Goal: Check status: Check status

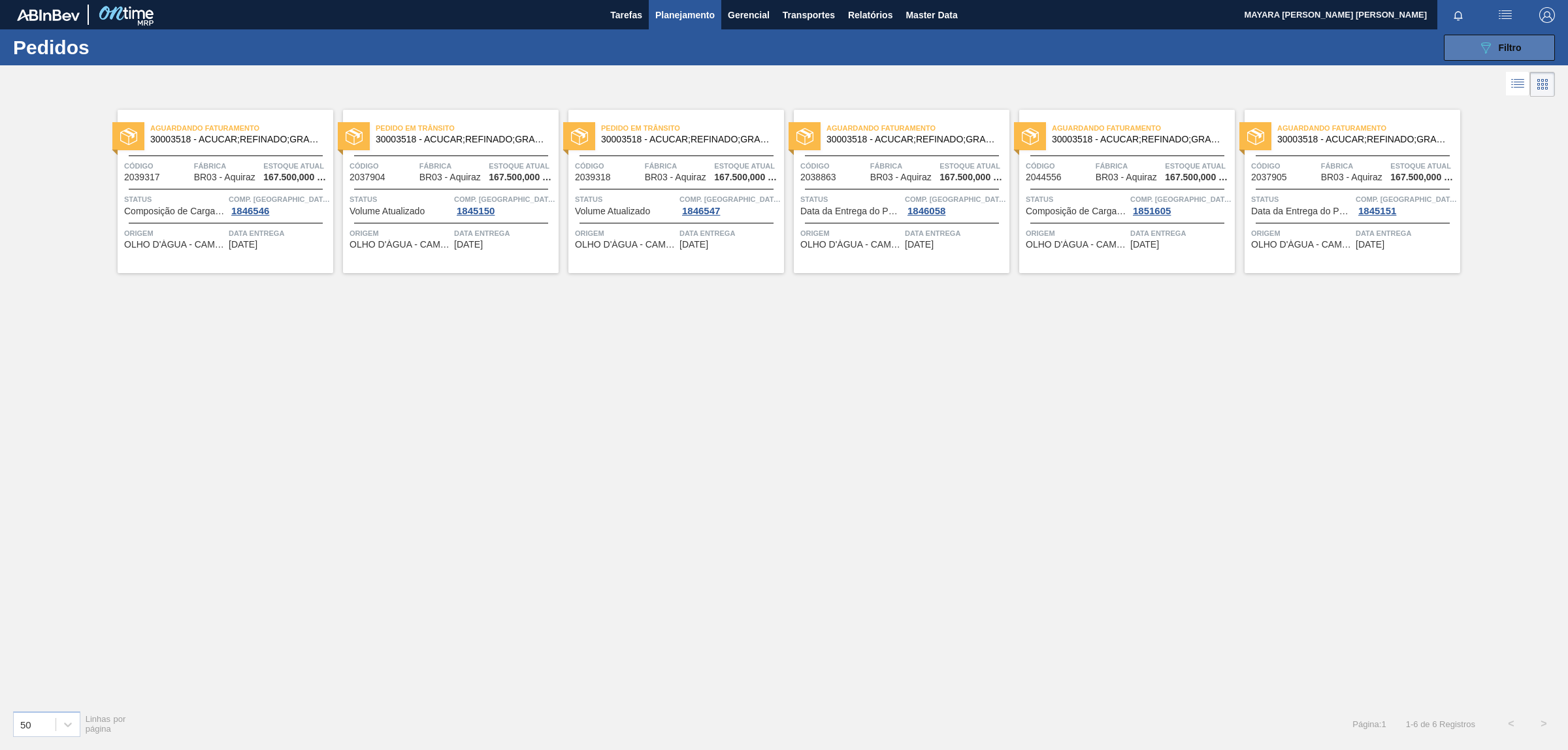
click at [1485, 40] on icon "089F7B8B-B2A5-4AFE-B5C0-19BA573D28AC" at bounding box center [1486, 47] width 16 height 16
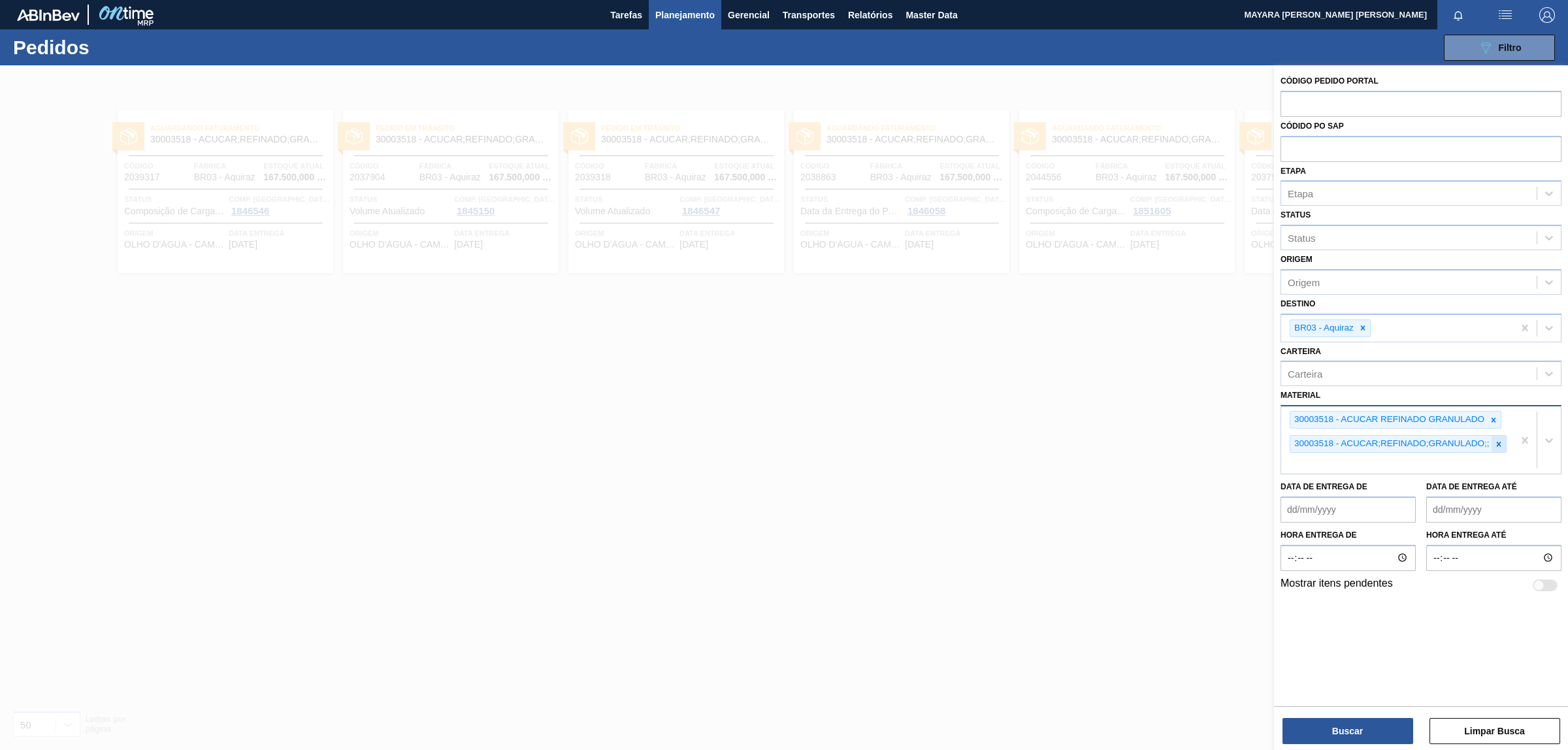
click at [1500, 443] on icon at bounding box center [1499, 444] width 9 height 9
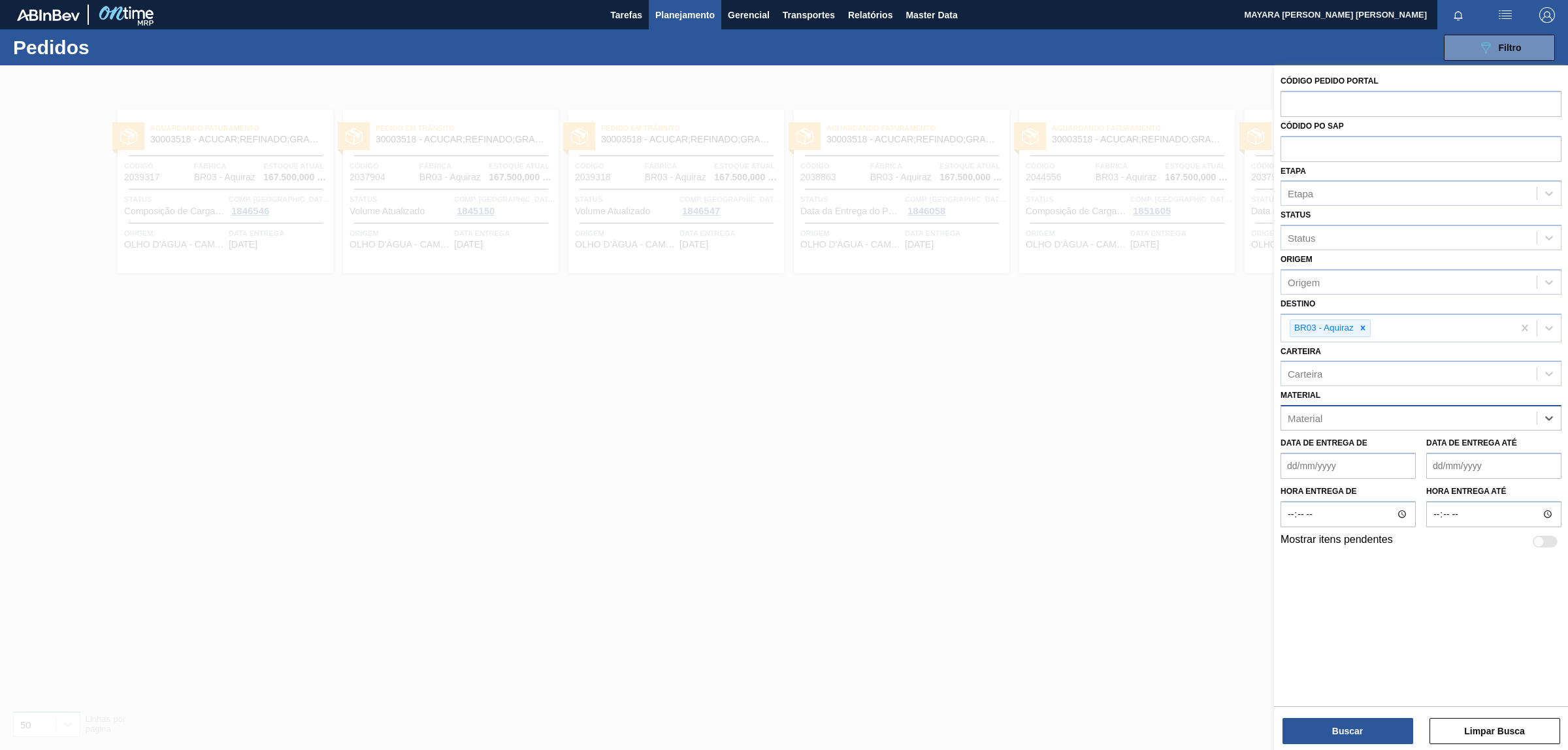
paste input "30030371"
type input "30030371"
click at [1456, 441] on div "30030371 - ROT PLAST 200ML H PC BLACK NIV24" at bounding box center [1421, 451] width 281 height 25
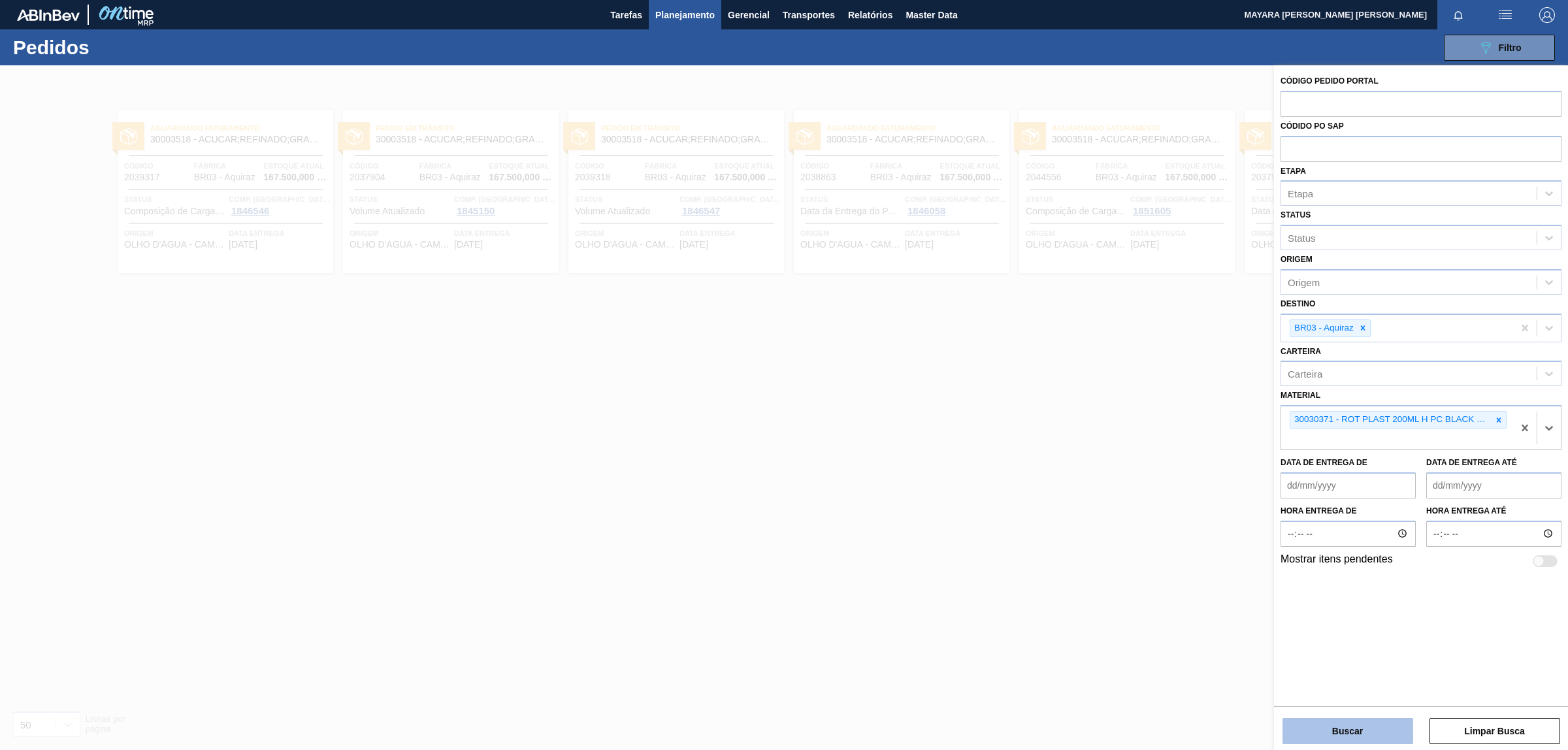
click at [1363, 730] on button "Buscar" at bounding box center [1348, 732] width 131 height 26
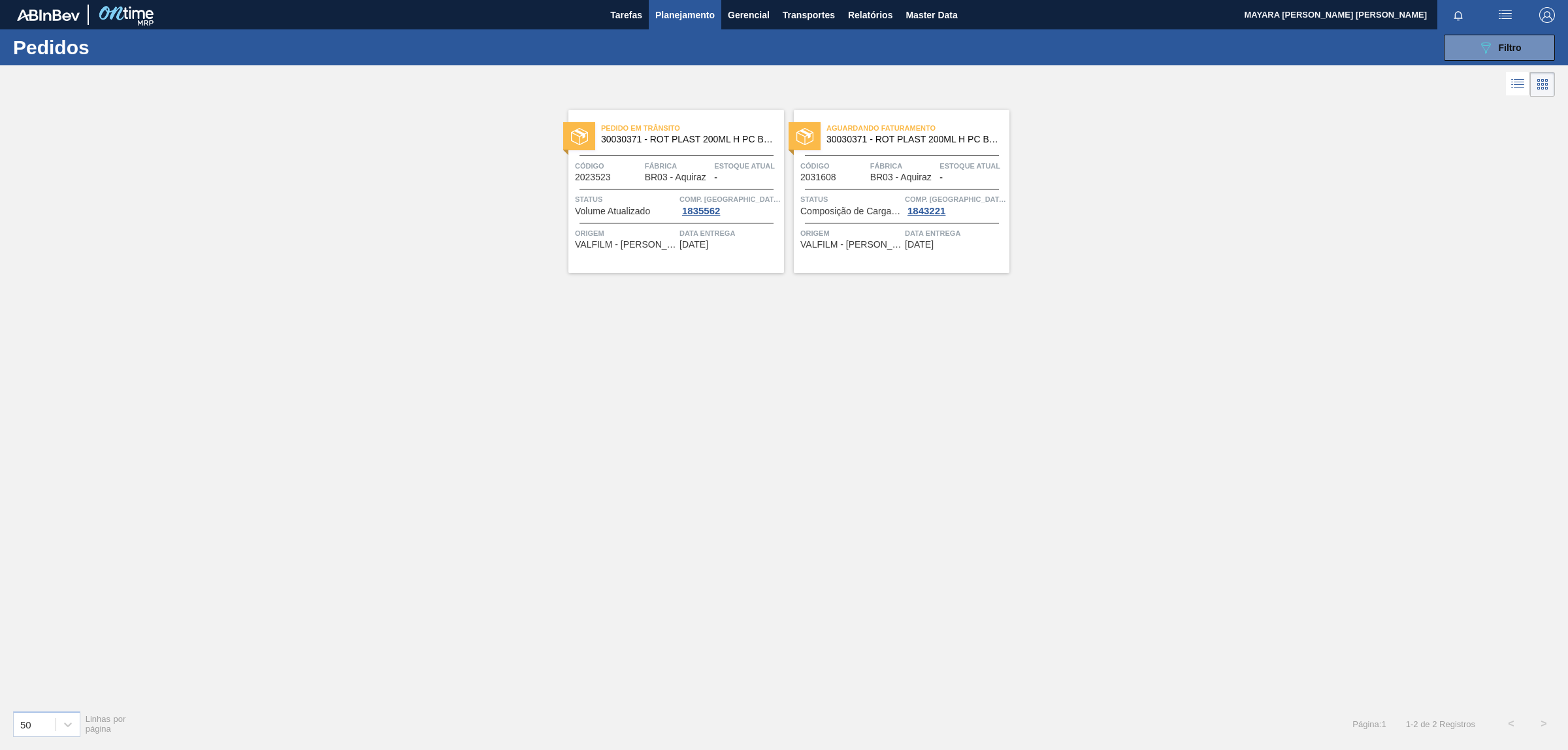
click at [593, 229] on span "Origem" at bounding box center [625, 233] width 101 height 13
click at [1493, 51] on div "089F7B8B-B2A5-4AFE-B5C0-19BA573D28AC Filtro" at bounding box center [1500, 47] width 44 height 16
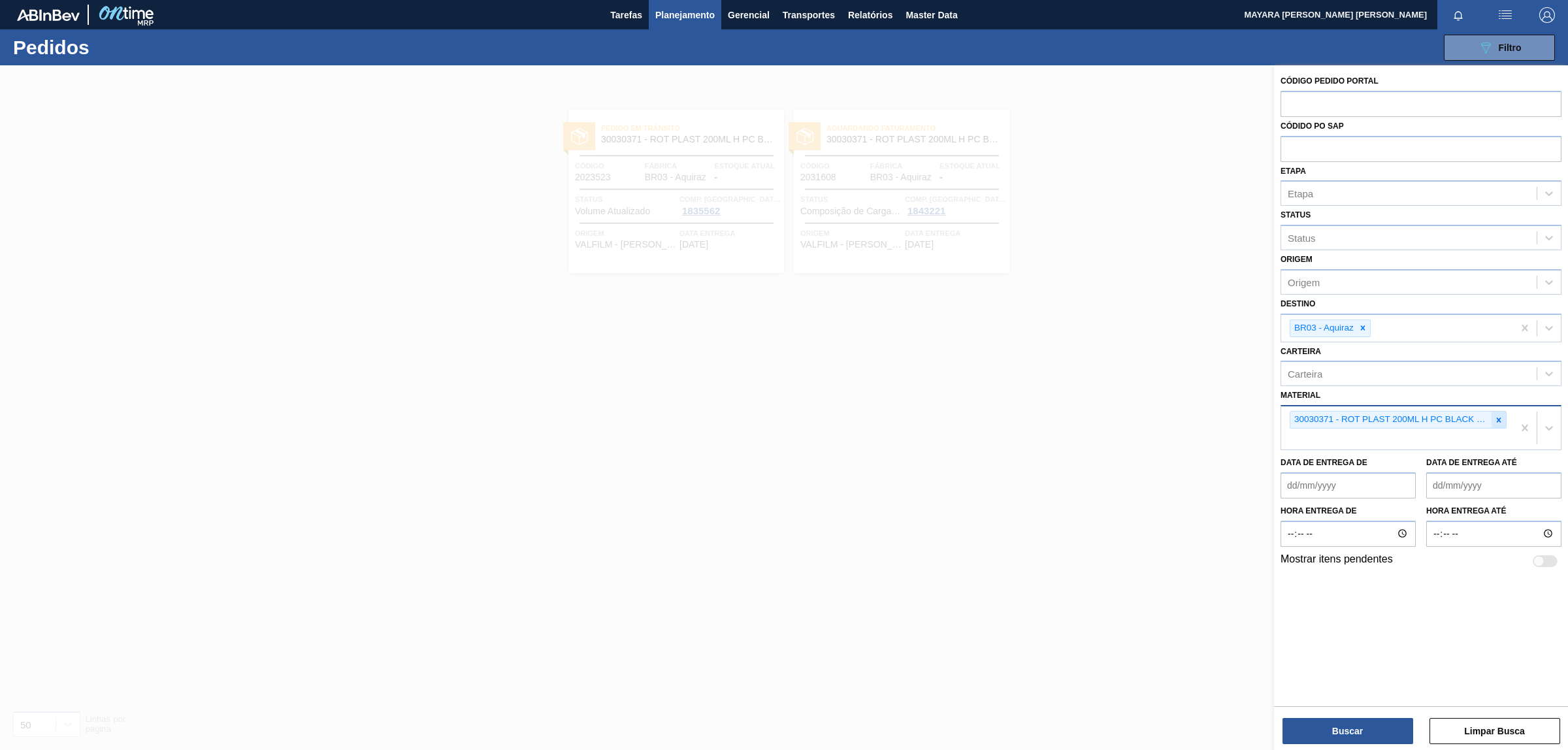
click at [1498, 419] on icon at bounding box center [1499, 420] width 4 height 4
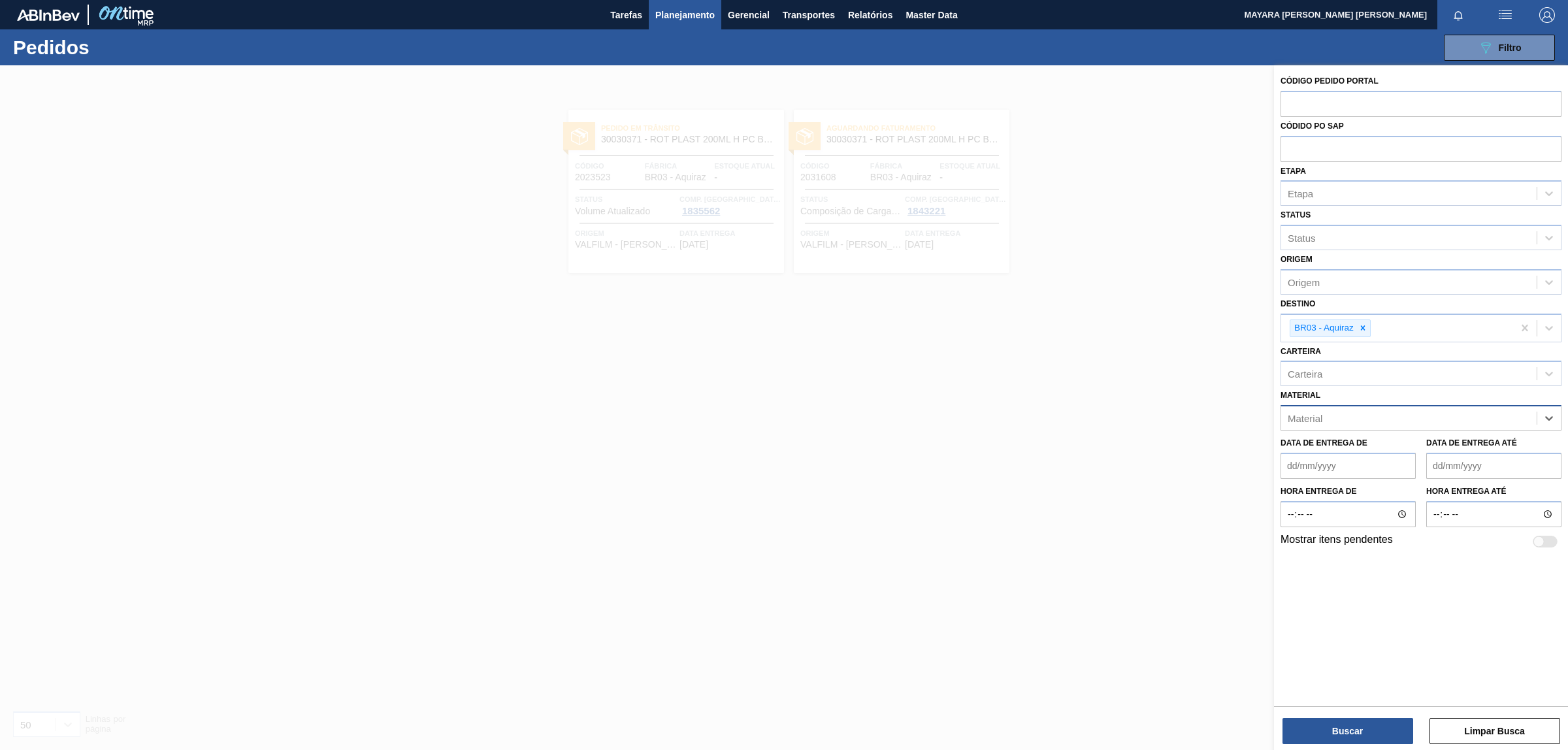
paste input "30034325"
type input "30034325"
click at [1390, 451] on div "30034325 - ROT PLAST 200ML H GCA ZERO S CL NIV25" at bounding box center [1421, 451] width 281 height 25
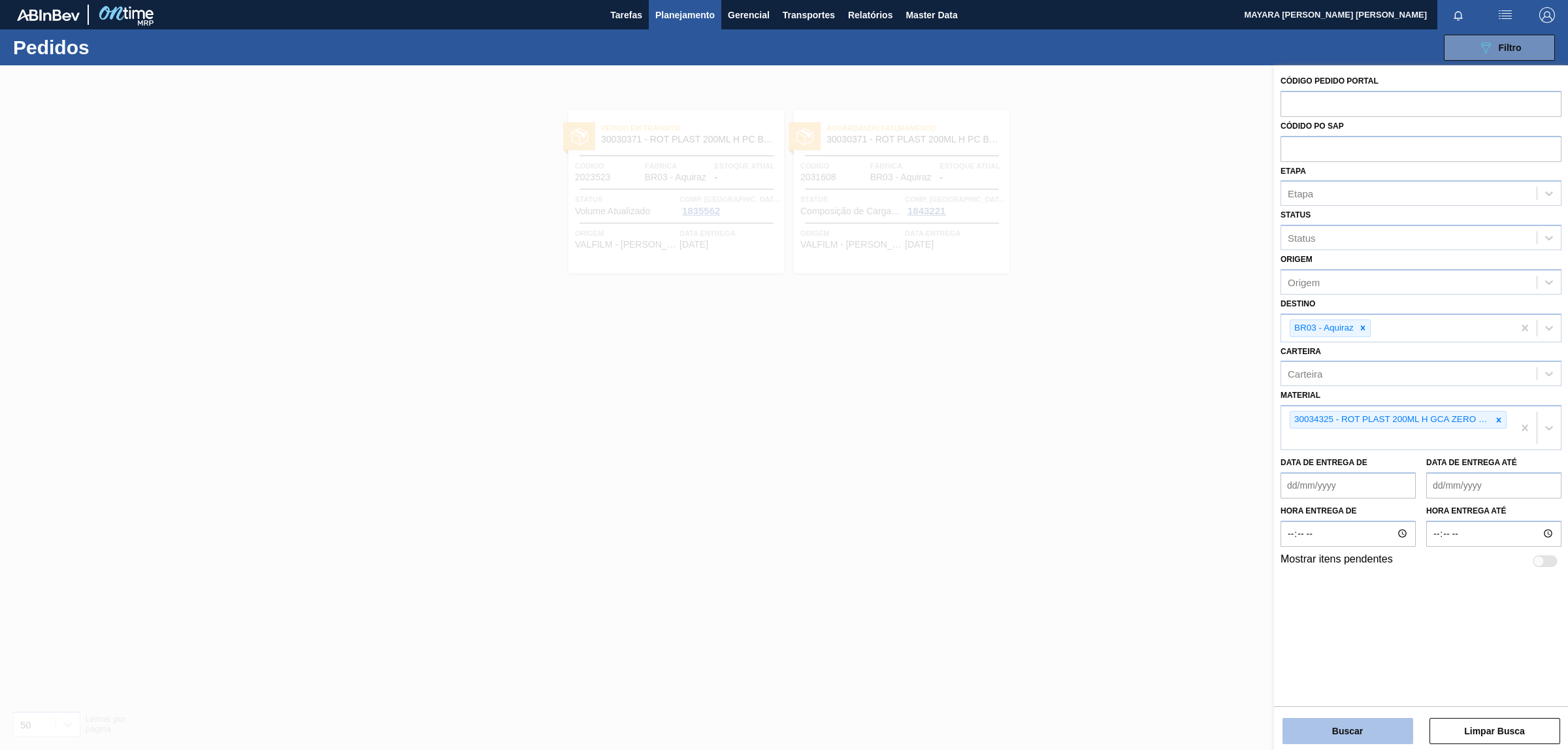
click at [1345, 727] on button "Buscar" at bounding box center [1348, 732] width 131 height 26
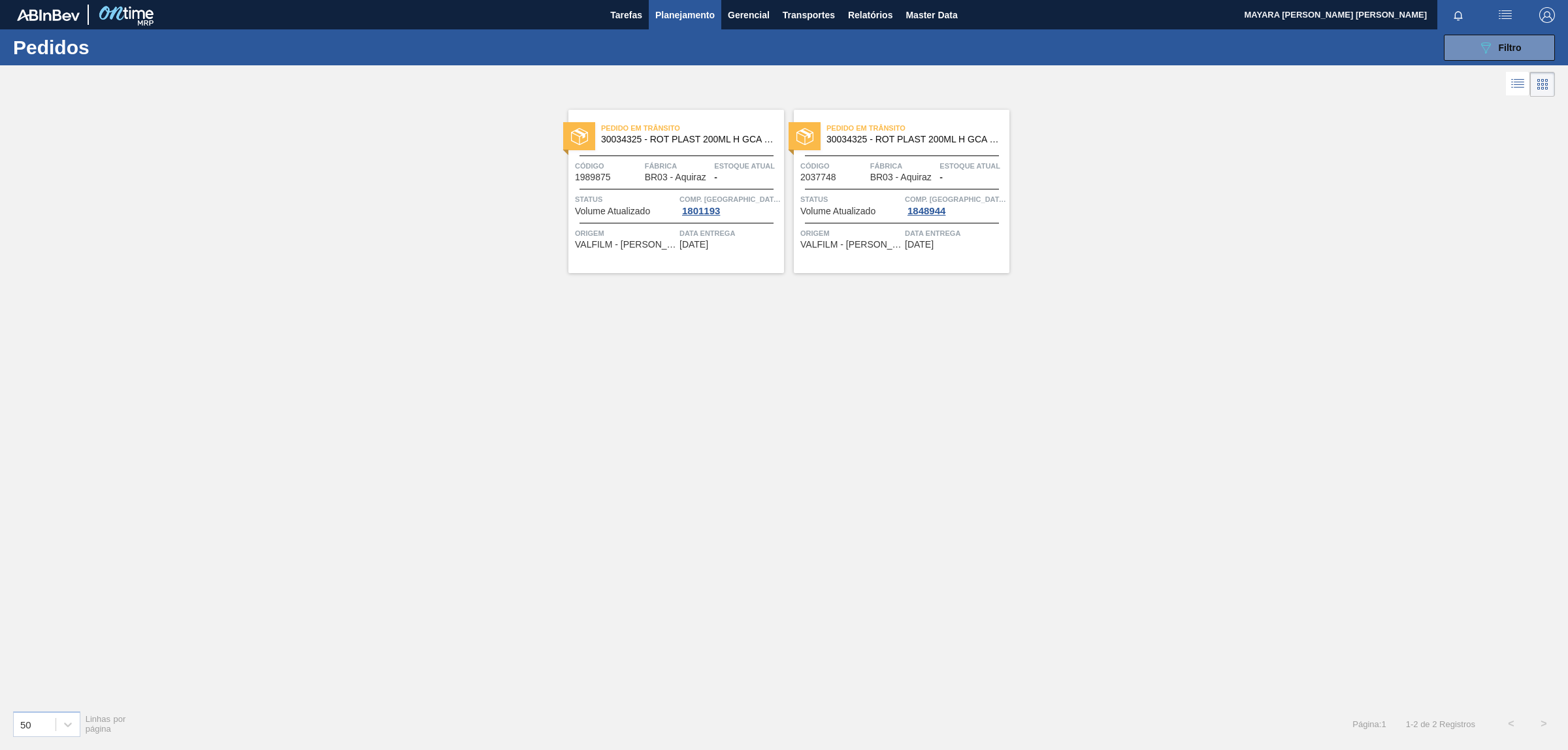
click at [611, 222] on div "Pedido [PERSON_NAME] 30034325 - ROT PLAST 200ML H GCA ZERO S CL NIV25 Código 19…" at bounding box center [677, 191] width 216 height 163
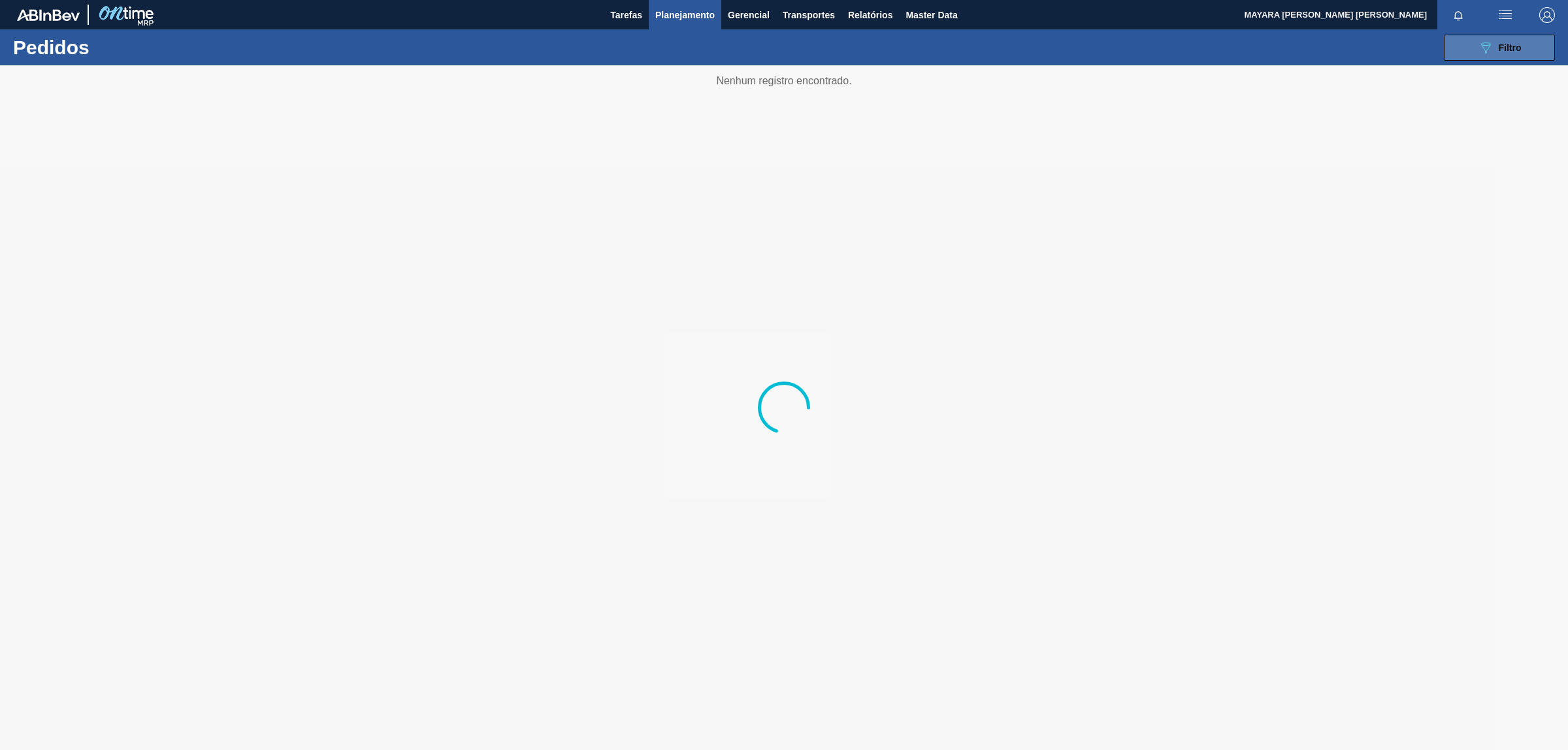
click at [1494, 53] on div "089F7B8B-B2A5-4AFE-B5C0-19BA573D28AC Filtro" at bounding box center [1500, 47] width 44 height 16
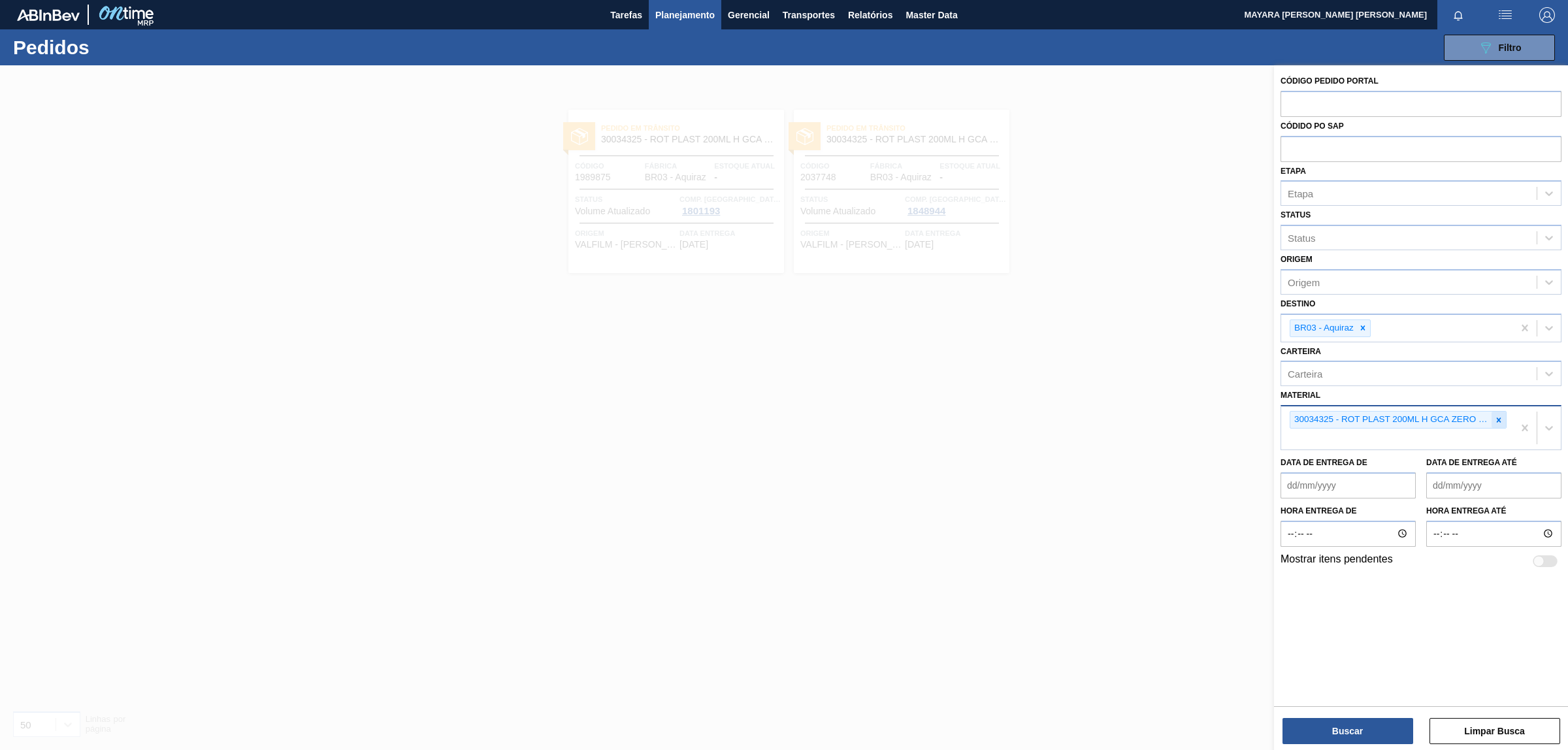
click at [1497, 418] on icon at bounding box center [1499, 420] width 4 height 4
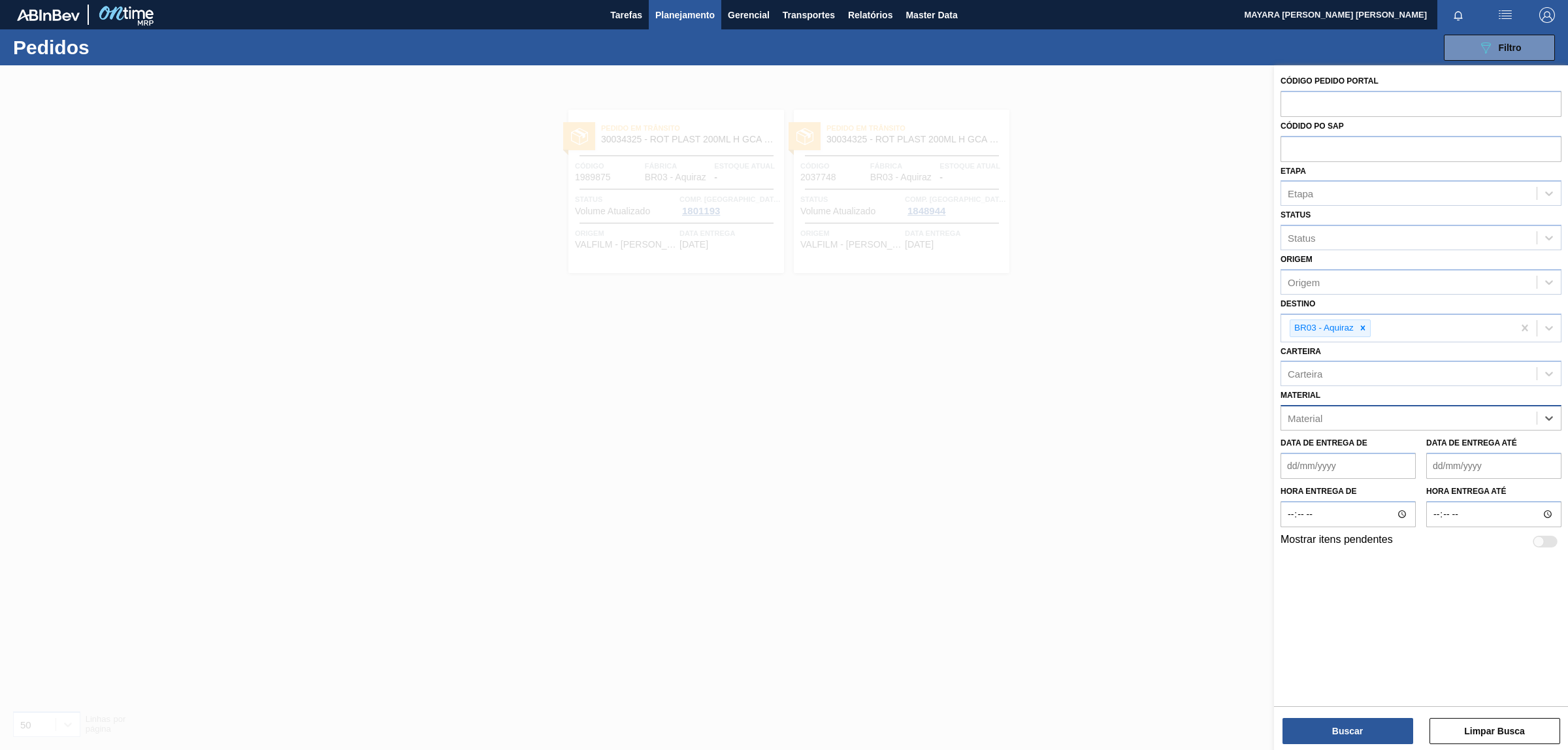
paste input "30003817"
type input "30003817"
click at [1404, 446] on div "30003817 - ROTULO PLAST. GUARANA 1L H 2PACK1L NIV22" at bounding box center [1421, 451] width 281 height 25
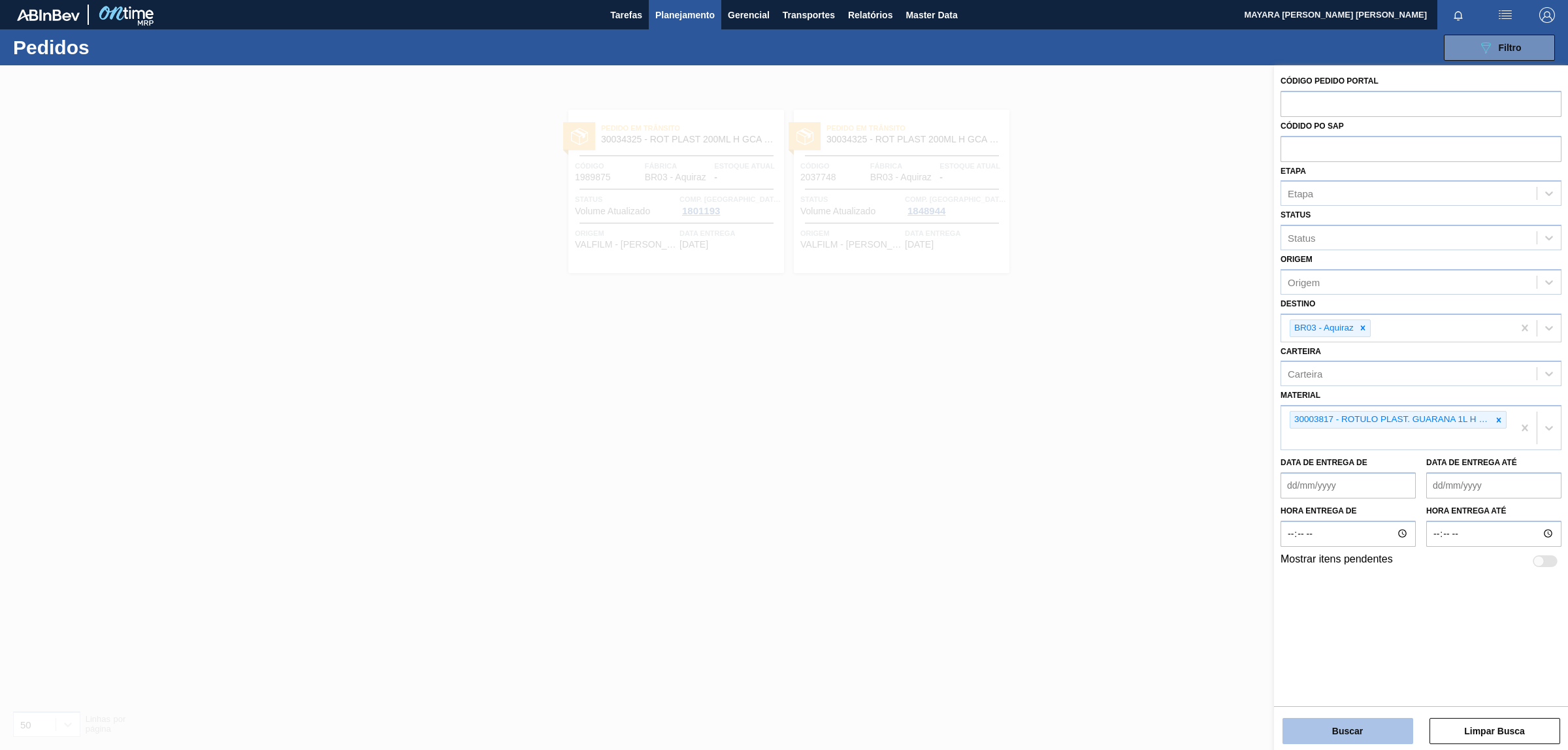
click at [1319, 732] on button "Buscar" at bounding box center [1348, 732] width 131 height 26
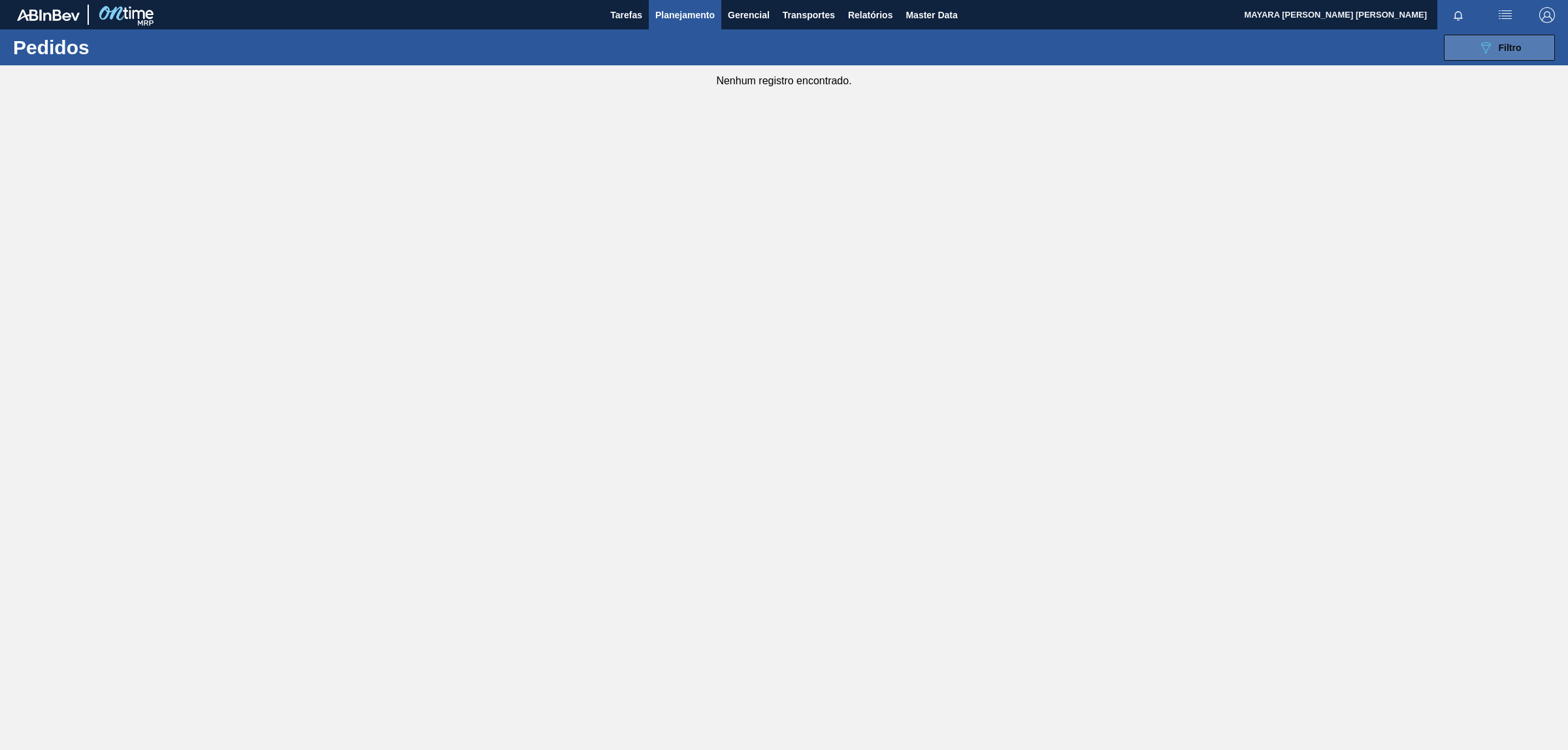
click at [1503, 47] on span "Filtro" at bounding box center [1510, 47] width 23 height 11
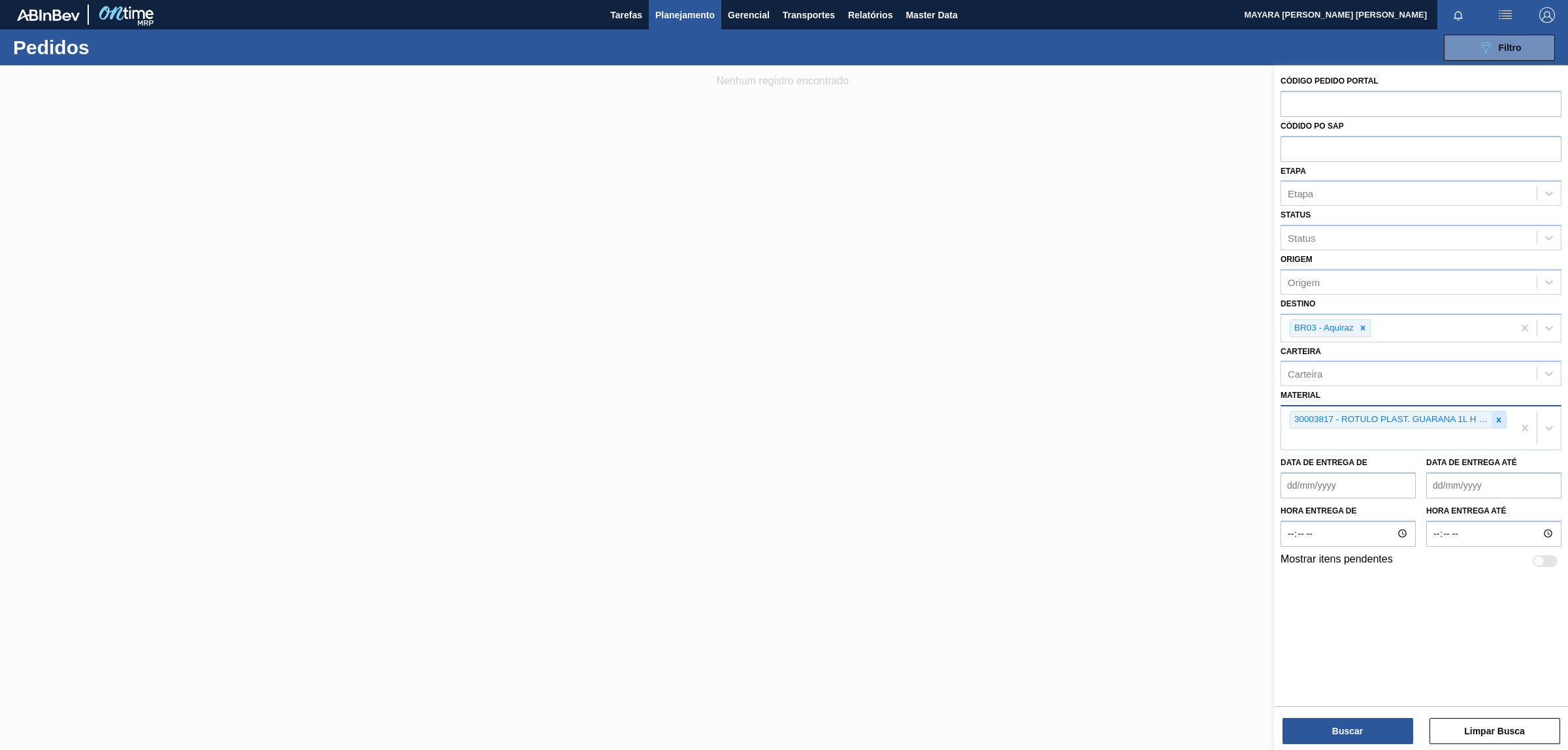
click at [1497, 421] on icon at bounding box center [1499, 420] width 4 height 4
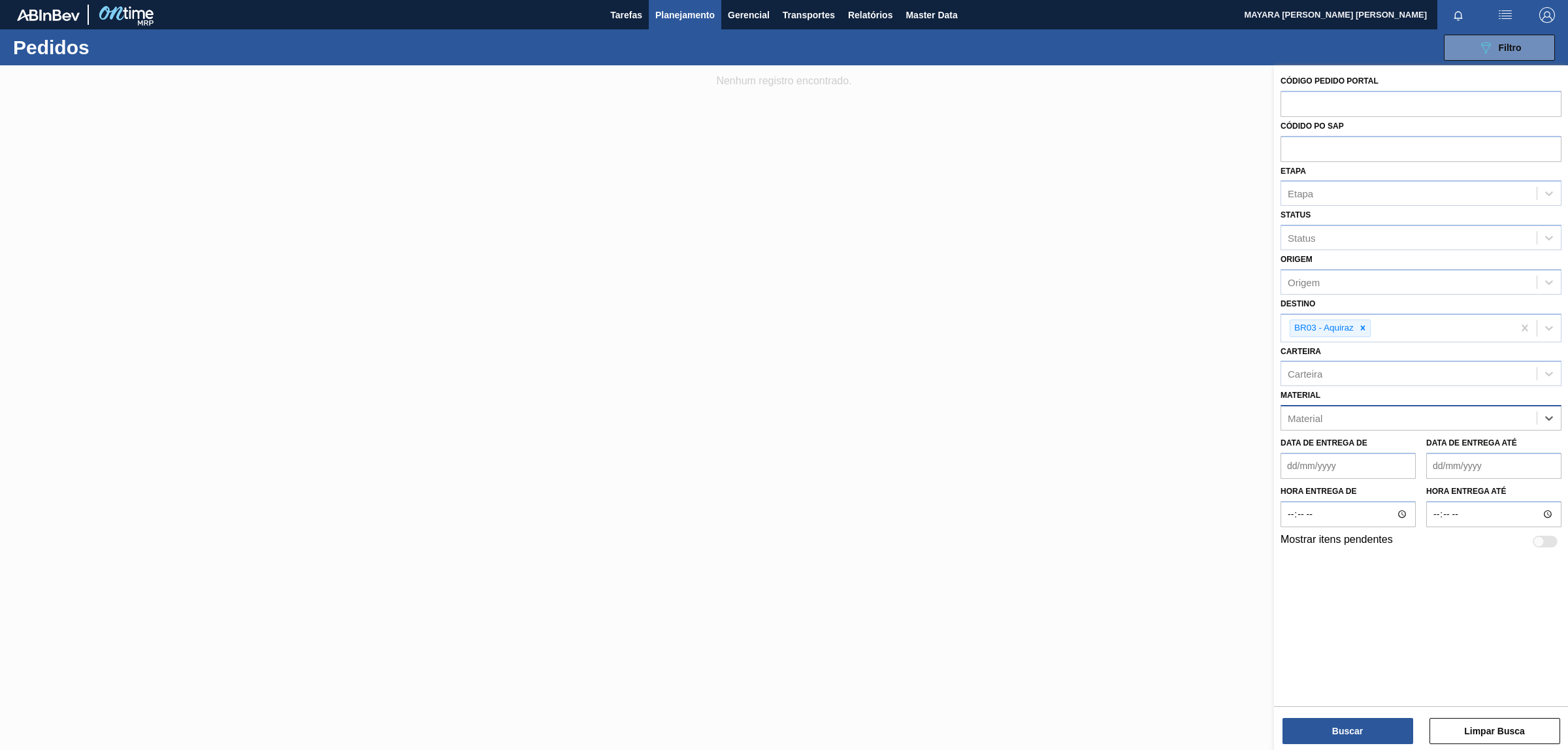
paste input "30002742"
type input "30002742"
click at [1445, 450] on div "30002742 - ROTULO PLAST. GUARANA 1L H 2PACK1L" at bounding box center [1421, 451] width 281 height 25
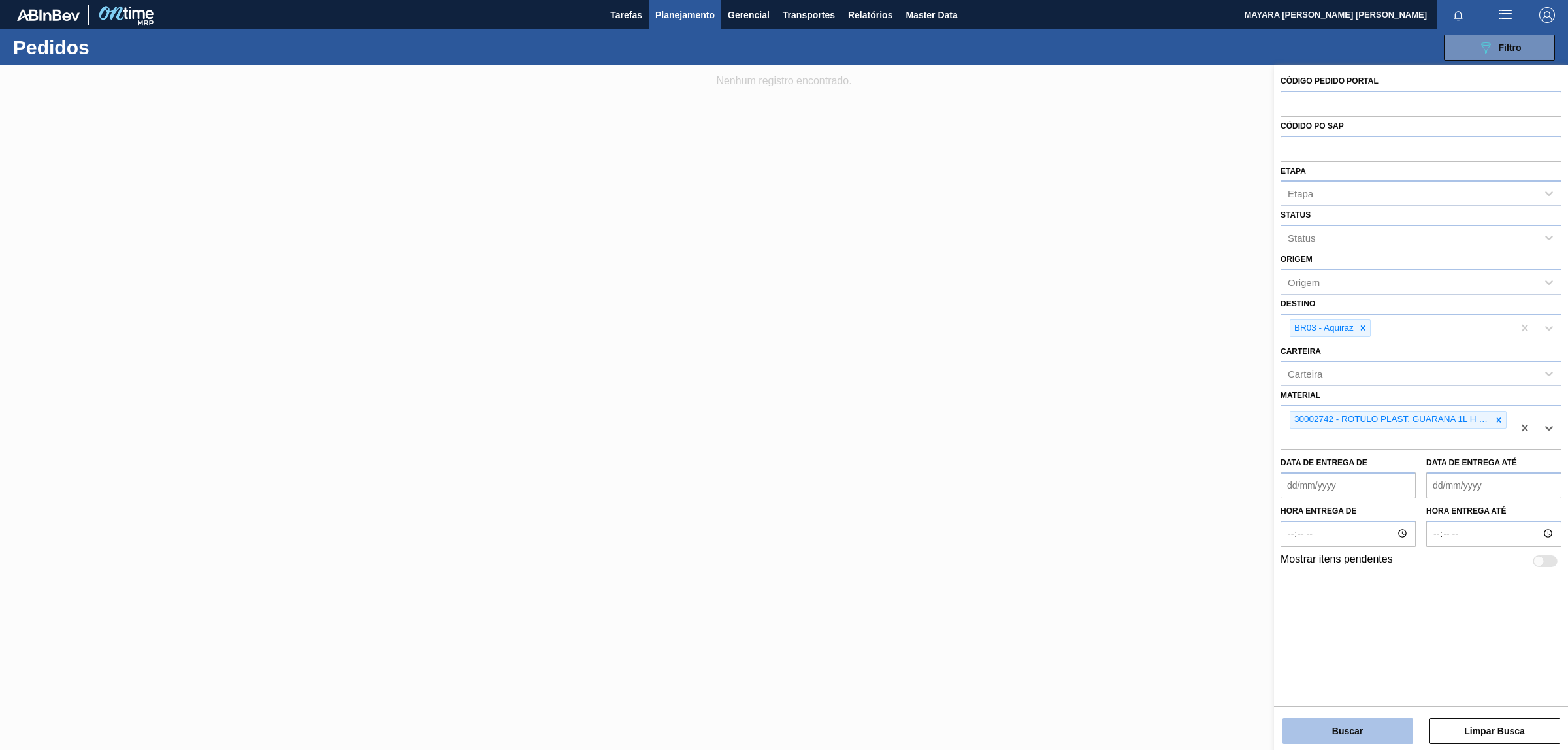
click at [1346, 725] on button "Buscar" at bounding box center [1348, 732] width 131 height 26
